Goal: Information Seeking & Learning: Check status

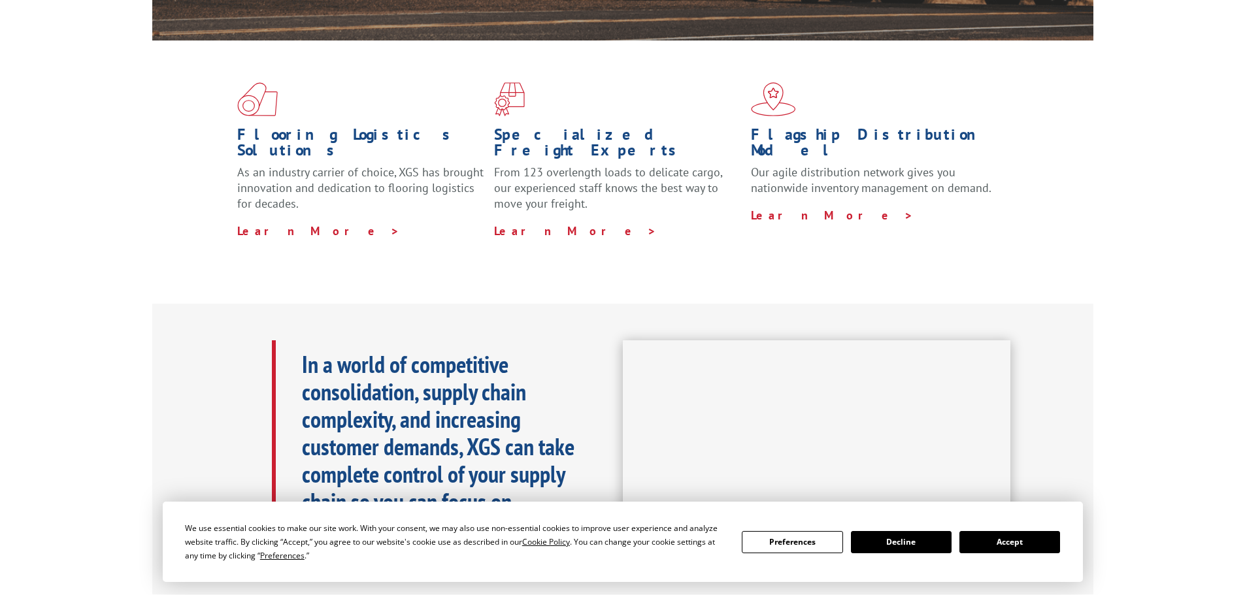
scroll to position [458, 0]
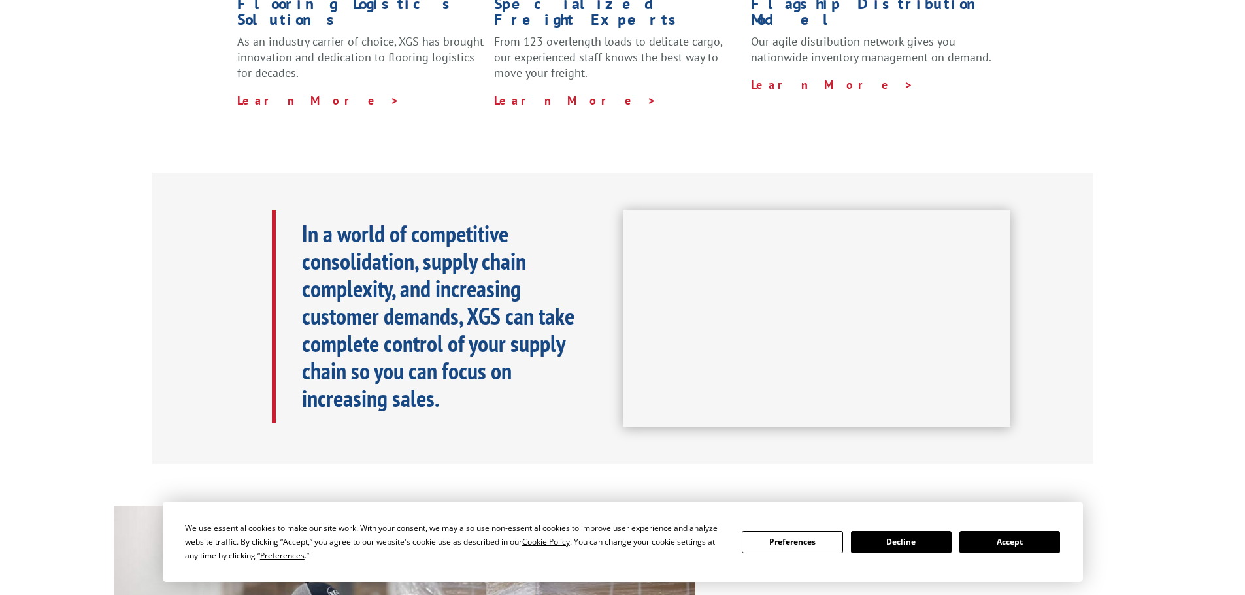
click at [1010, 546] on button "Accept" at bounding box center [1010, 542] width 101 height 22
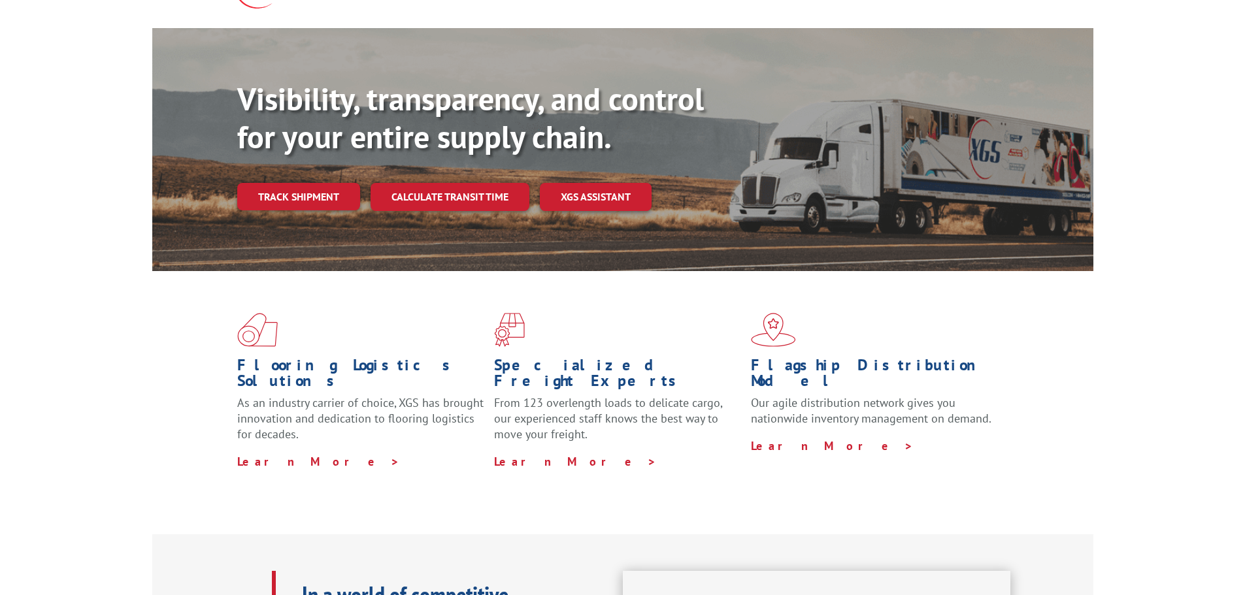
scroll to position [0, 0]
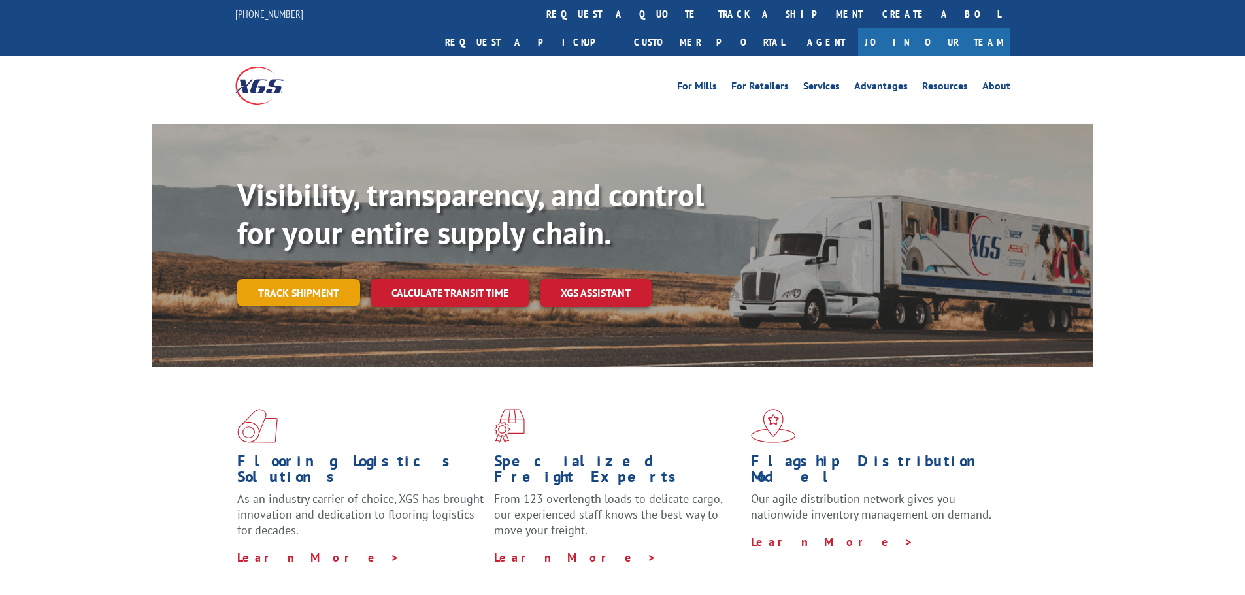
click at [322, 279] on link "Track shipment" at bounding box center [298, 292] width 123 height 27
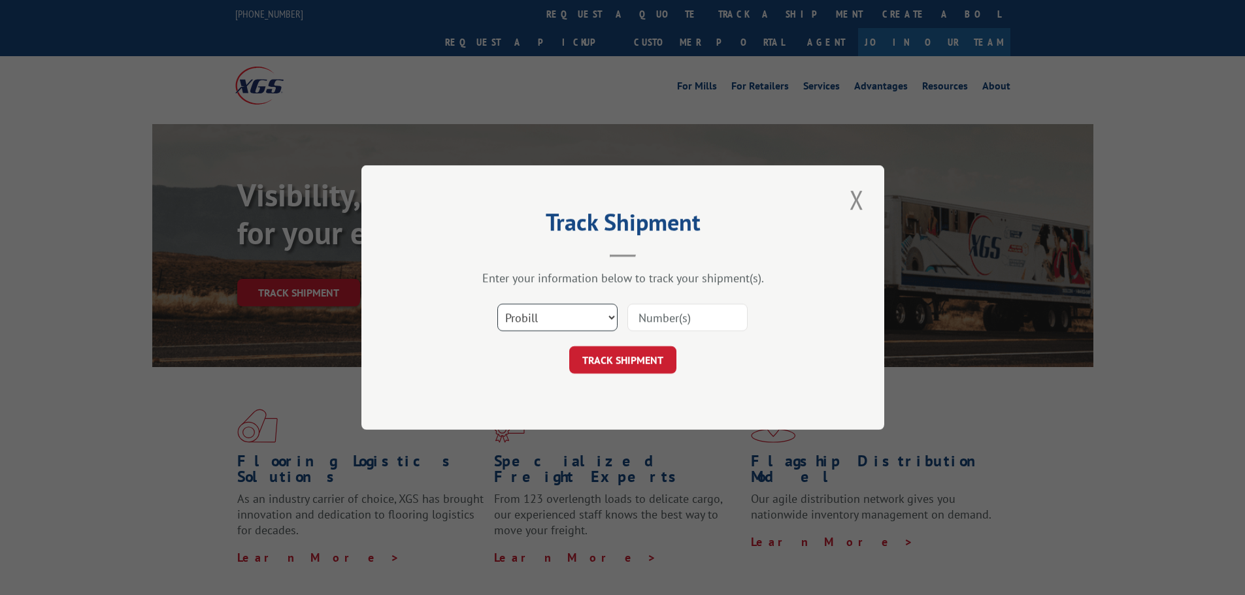
click at [597, 314] on select "Select category... Probill BOL PO" at bounding box center [557, 317] width 120 height 27
click at [660, 317] on input at bounding box center [687, 317] width 120 height 27
paste input "2809386"
type input "2809386"
click at [631, 361] on button "TRACK SHIPMENT" at bounding box center [622, 359] width 107 height 27
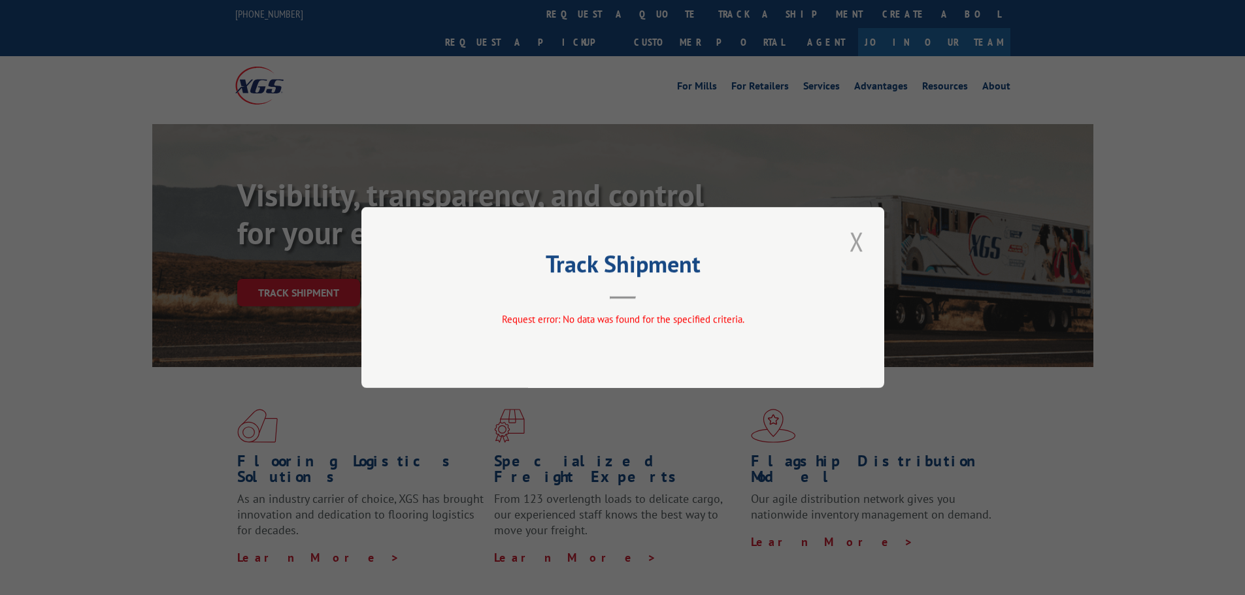
click at [860, 241] on button "Close modal" at bounding box center [857, 242] width 22 height 36
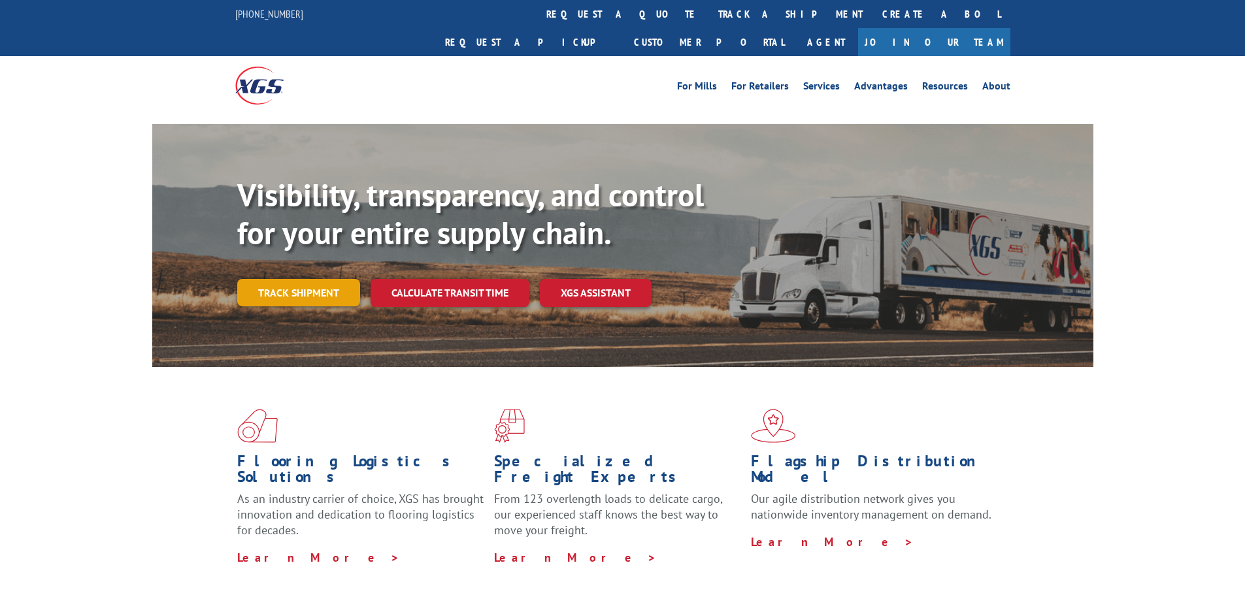
click at [315, 279] on link "Track shipment" at bounding box center [298, 292] width 123 height 27
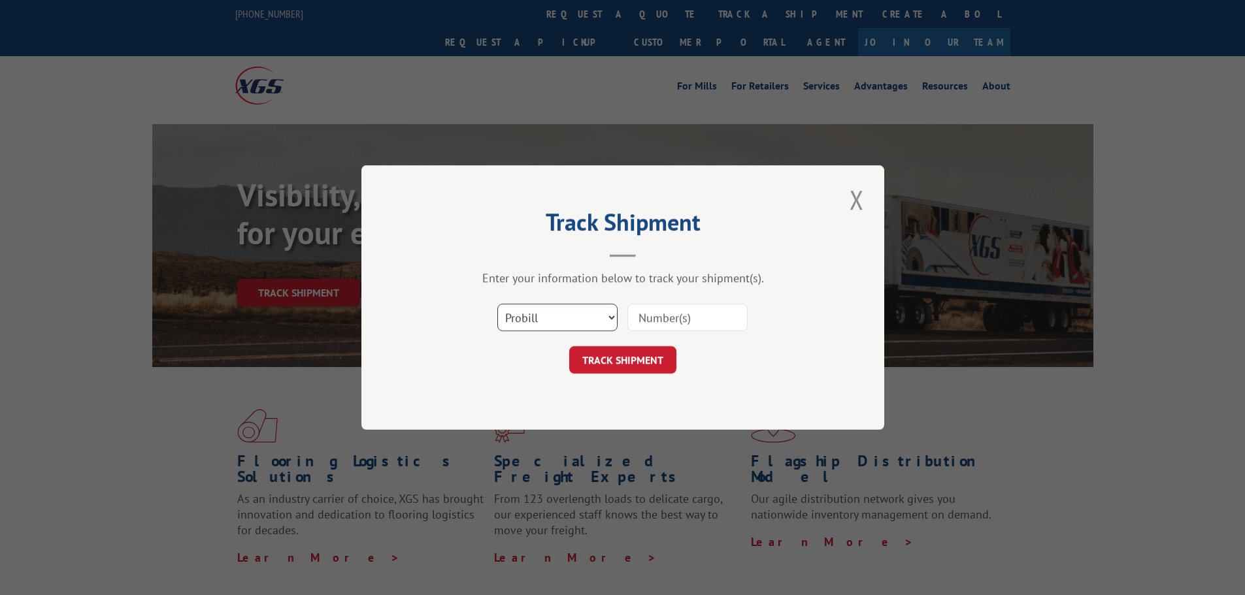
click at [553, 312] on select "Select category... Probill BOL PO" at bounding box center [557, 317] width 120 height 27
select select
click at [497, 304] on select "Select category... Probill BOL PO" at bounding box center [557, 317] width 120 height 27
click at [665, 316] on input at bounding box center [687, 317] width 120 height 27
paste input "2809386"
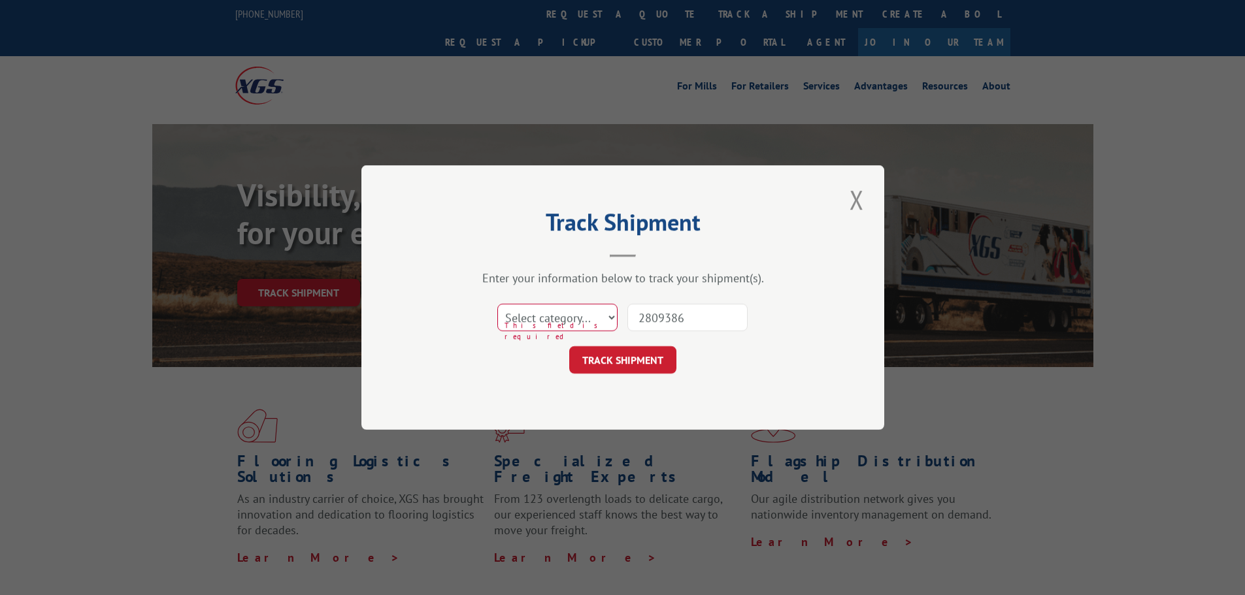
type input "2809386"
click at [546, 318] on select "Select category... Probill BOL PO" at bounding box center [557, 317] width 120 height 27
select select "bol"
click at [497, 304] on select "Select category... Probill BOL PO" at bounding box center [557, 317] width 120 height 27
click at [623, 361] on button "TRACK SHIPMENT" at bounding box center [622, 359] width 107 height 27
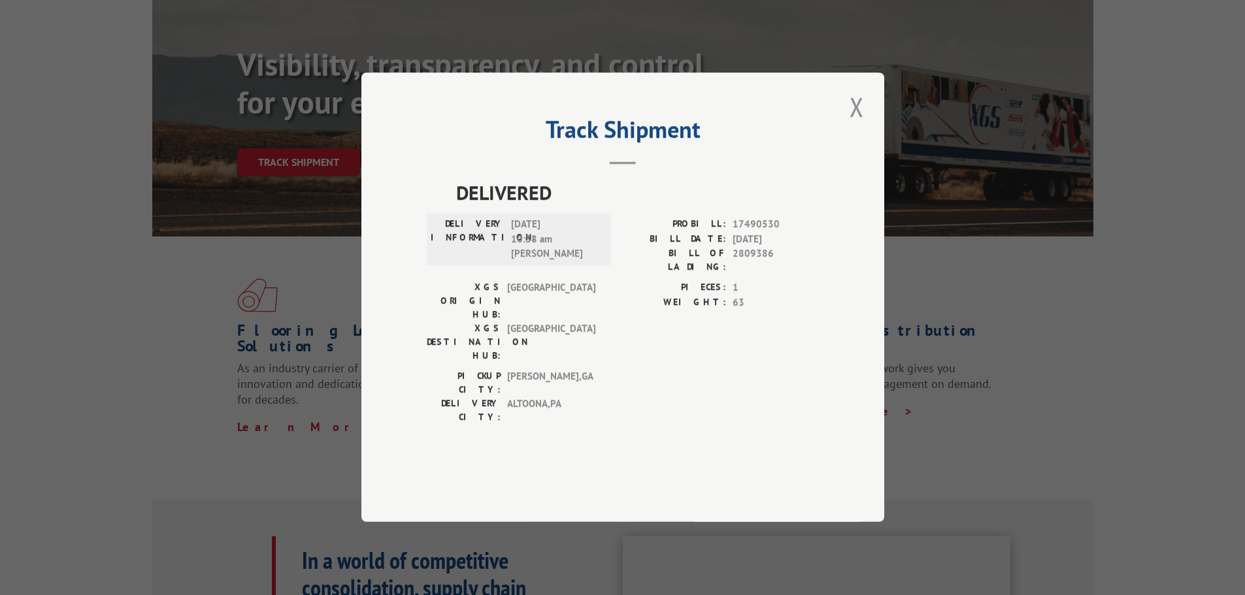
scroll to position [196, 0]
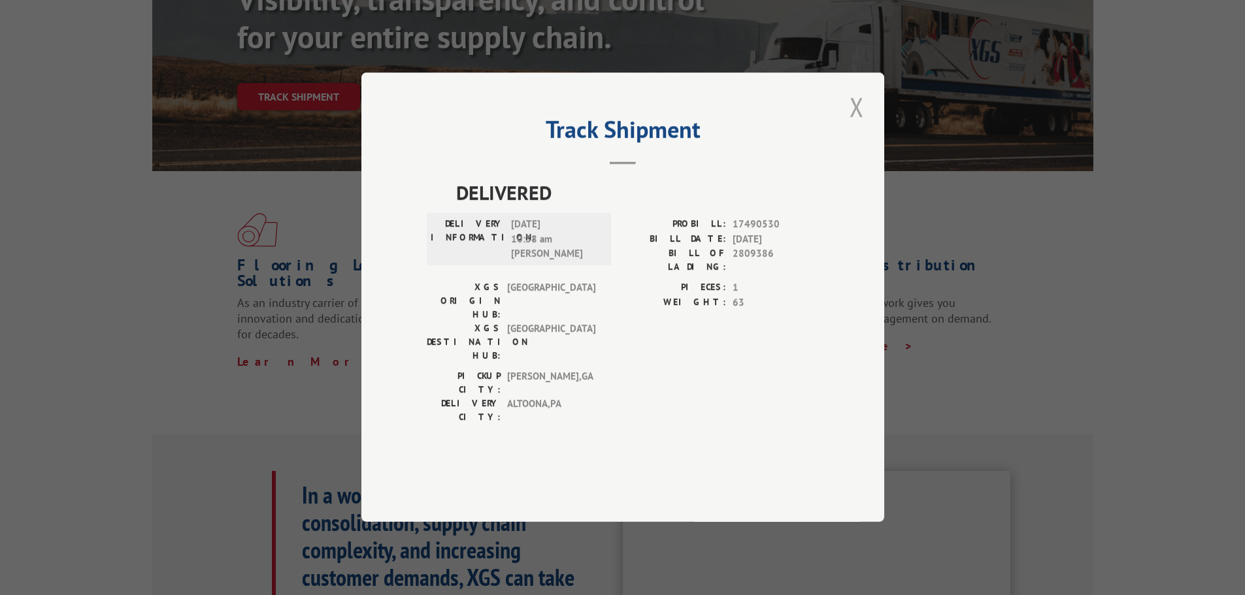
click at [862, 125] on button "Close modal" at bounding box center [857, 107] width 22 height 36
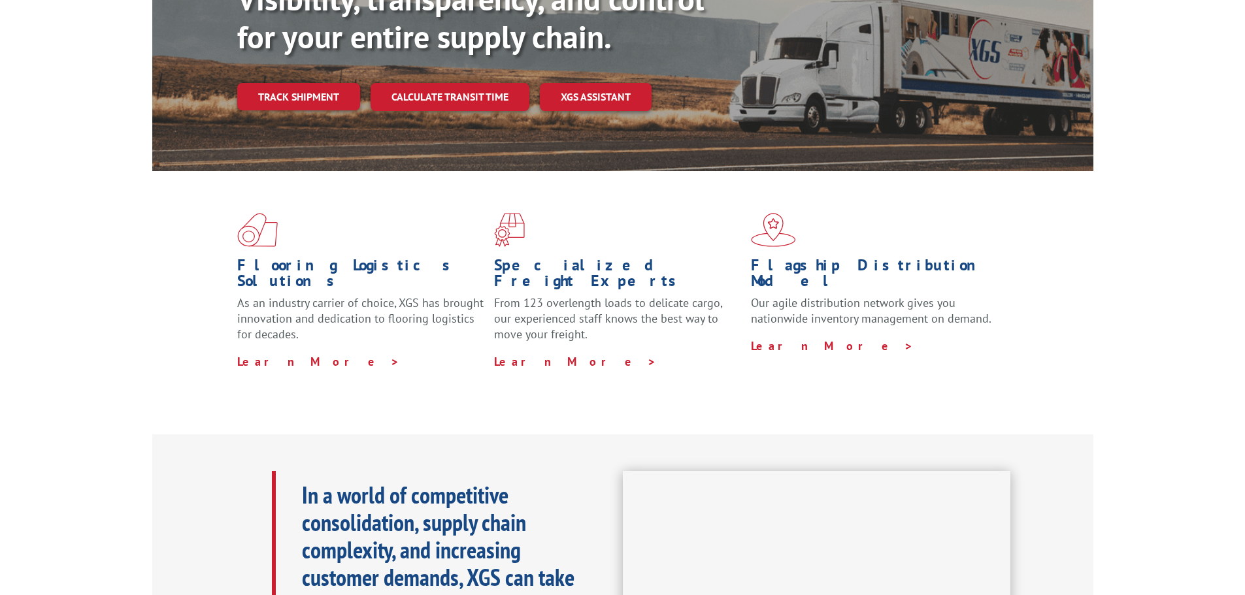
scroll to position [0, 0]
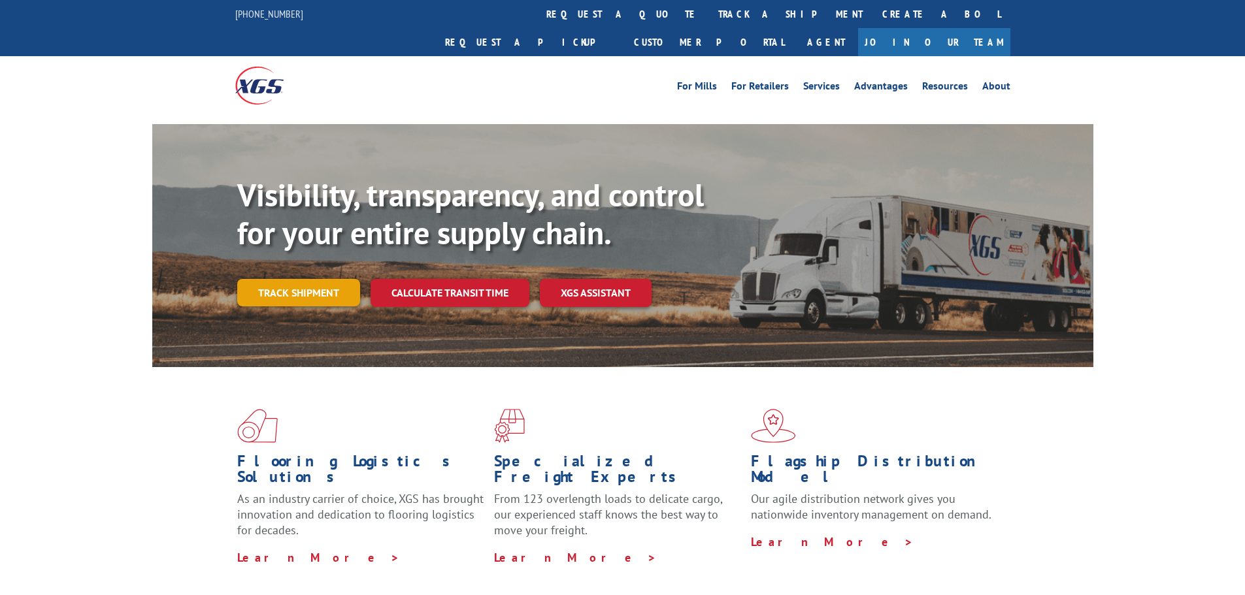
click at [301, 279] on link "Track shipment" at bounding box center [298, 292] width 123 height 27
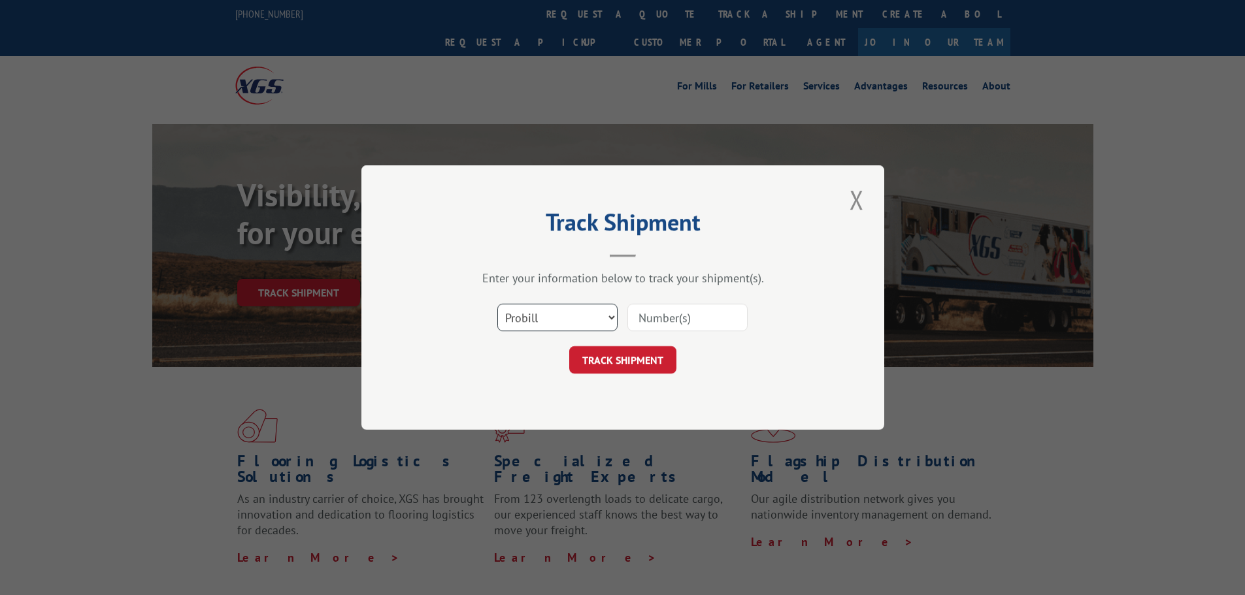
click at [571, 309] on select "Select category... Probill BOL PO" at bounding box center [557, 317] width 120 height 27
select select "po"
click at [497, 304] on select "Select category... Probill BOL PO" at bounding box center [557, 317] width 120 height 27
drag, startPoint x: 627, startPoint y: 310, endPoint x: 643, endPoint y: 310, distance: 16.4
paste input "2809386"
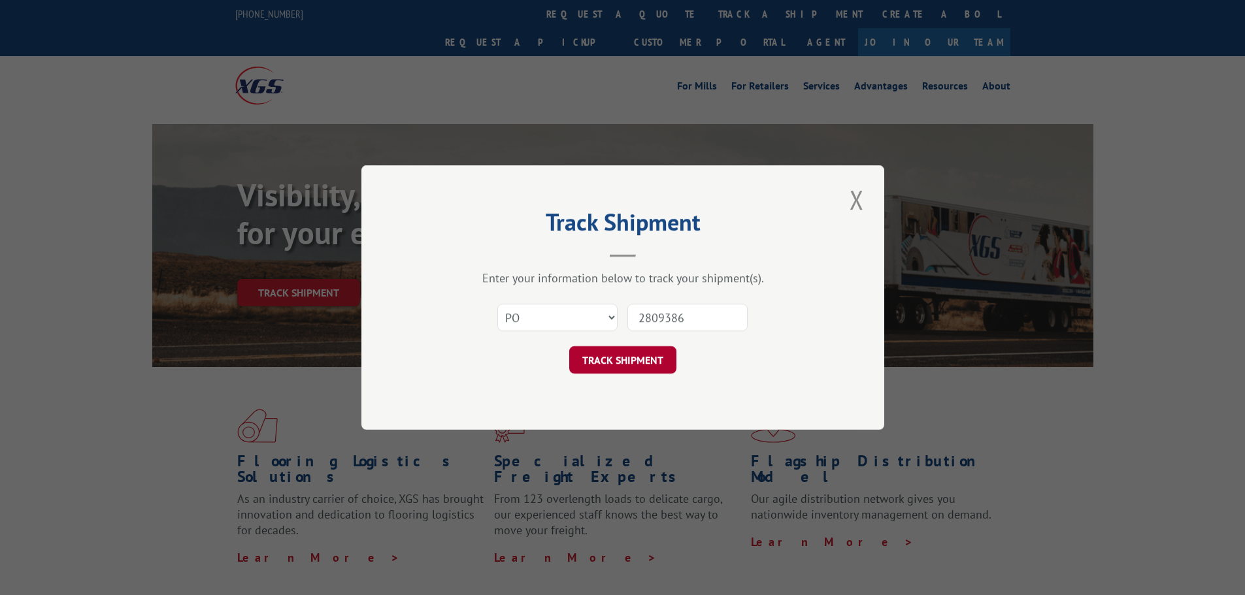
type input "2809386"
click at [641, 348] on button "TRACK SHIPMENT" at bounding box center [622, 359] width 107 height 27
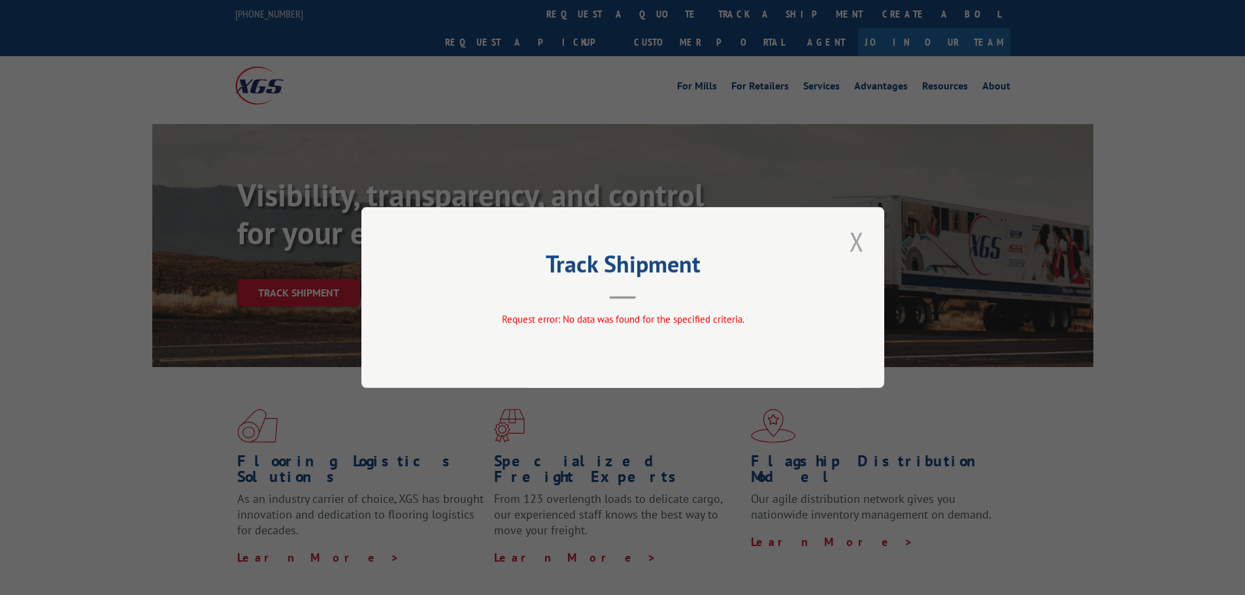
click at [865, 237] on button "Close modal" at bounding box center [857, 242] width 22 height 36
